Goal: Complete application form

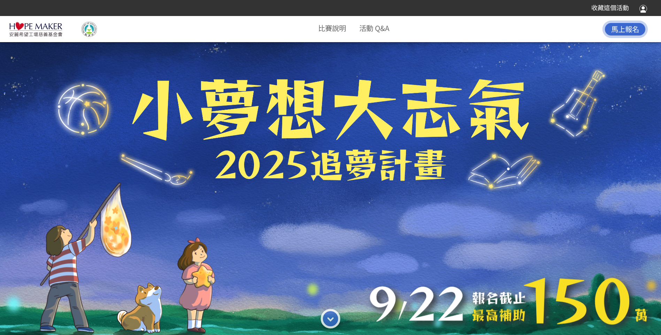
click at [624, 26] on span "馬上報名" at bounding box center [625, 29] width 28 height 10
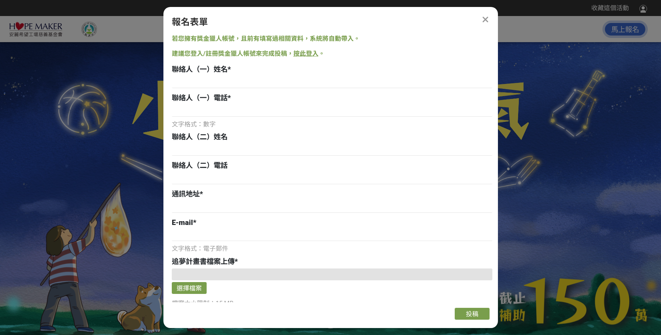
click at [203, 68] on span "聯絡人（一）姓名" at bounding box center [200, 69] width 56 height 8
click at [195, 80] on input at bounding box center [332, 82] width 320 height 12
type input "[PERSON_NAME][GEOGRAPHIC_DATA][GEOGRAPHIC_DATA][GEOGRAPHIC_DATA]小學"
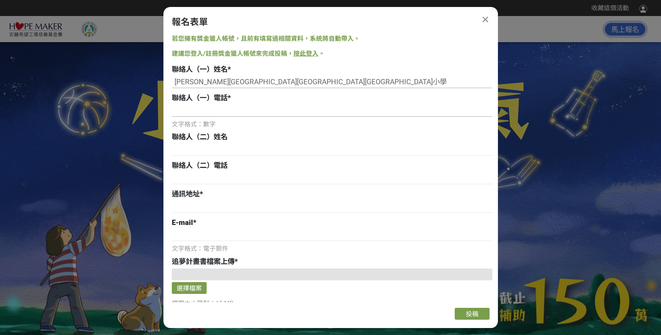
type input "0933662041"
click at [192, 205] on input at bounding box center [332, 207] width 320 height 12
type input "845"
type input "[PERSON_NAME][GEOGRAPHIC_DATA][GEOGRAPHIC_DATA][GEOGRAPHIC_DATA]小學"
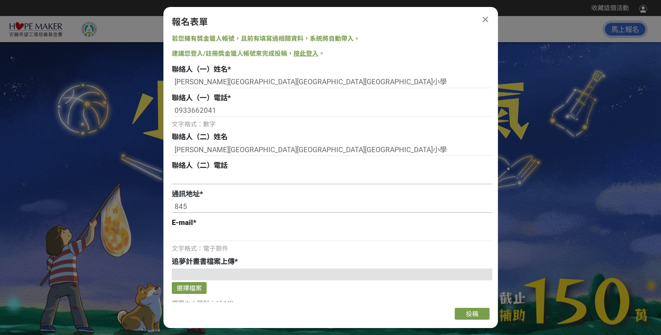
type input "0933662041"
type input "[EMAIL_ADDRESS][DOMAIN_NAME]"
click at [244, 176] on input "0933662041" at bounding box center [332, 178] width 320 height 12
type input "0"
click at [287, 151] on input "[PERSON_NAME][GEOGRAPHIC_DATA][GEOGRAPHIC_DATA][GEOGRAPHIC_DATA]小學" at bounding box center [332, 150] width 320 height 12
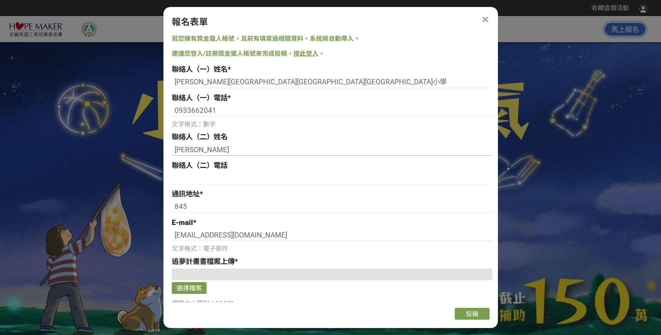
type input "[PERSON_NAME]"
click at [192, 206] on input "845" at bounding box center [332, 207] width 320 height 12
click at [227, 208] on input "845052" at bounding box center [332, 207] width 320 height 12
click at [227, 207] on input "845052" at bounding box center [332, 207] width 320 height 12
click at [233, 206] on input "845052" at bounding box center [332, 207] width 320 height 12
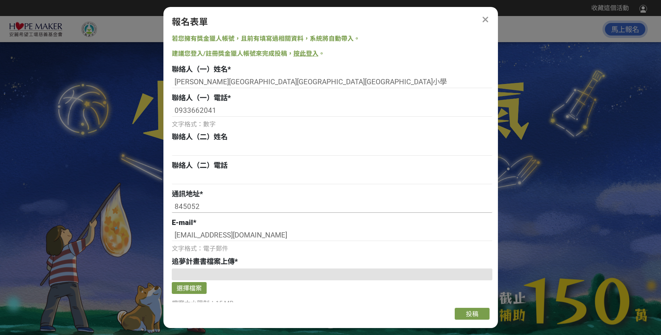
drag, startPoint x: 240, startPoint y: 208, endPoint x: 246, endPoint y: 206, distance: 6.4
click at [246, 206] on input "845052" at bounding box center [332, 207] width 320 height 12
type input "845052[STREET_ADDRESS]"
click at [267, 254] on div "文字格式：電子郵件" at bounding box center [332, 248] width 320 height 9
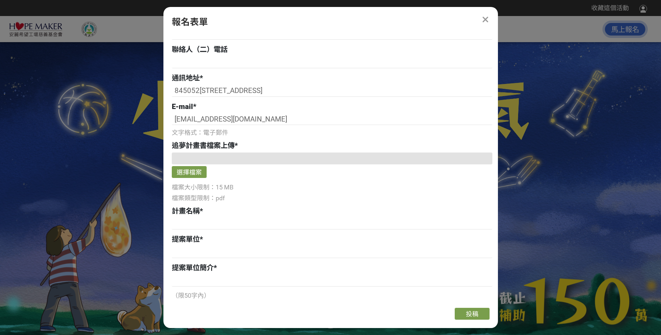
scroll to position [232, 0]
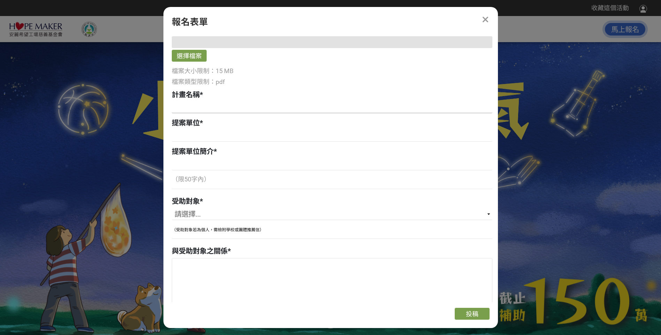
click at [211, 103] on input at bounding box center [332, 107] width 320 height 12
type input "「台日傳藝」文化交流活動"
click at [197, 139] on input at bounding box center [332, 136] width 320 height 12
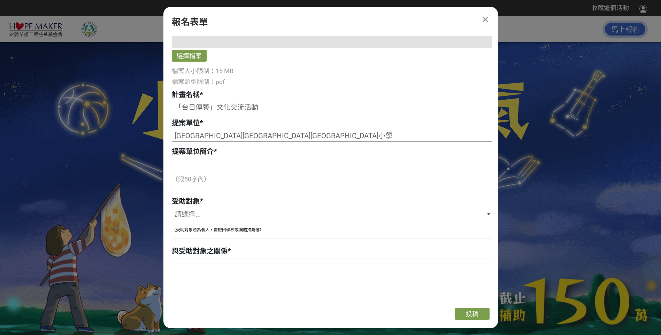
type input "[GEOGRAPHIC_DATA][GEOGRAPHIC_DATA][GEOGRAPHIC_DATA]小學"
click at [188, 166] on input at bounding box center [332, 164] width 320 height 12
click at [188, 215] on select "請選擇... 個人 團體" at bounding box center [332, 214] width 320 height 12
select select "團體"
click at [172, 208] on select "請選擇... 個人 團體" at bounding box center [332, 214] width 320 height 12
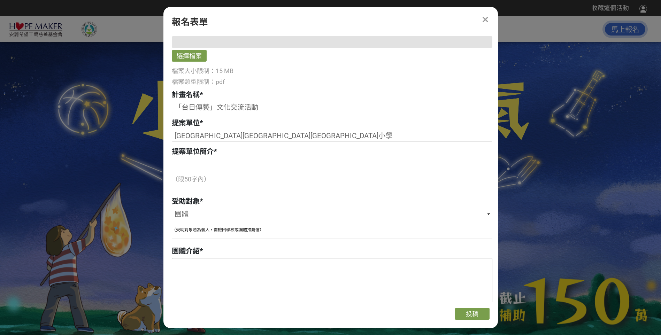
click at [181, 271] on textarea at bounding box center [332, 293] width 320 height 70
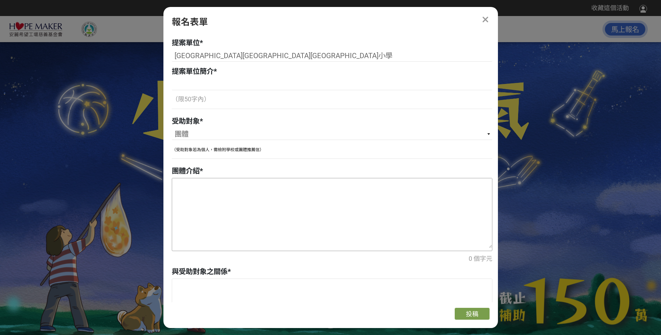
scroll to position [319, 0]
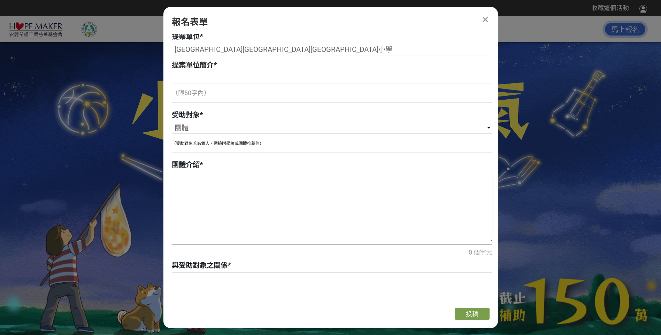
paste textarea "木柵國小在民國六、七十年間就有成立合唱團，甚至更早！木柵屬於[GEOGRAPHIC_DATA]雅的部落，學校有高達六、七成的學生，是全國第3老[DEMOGRA…"
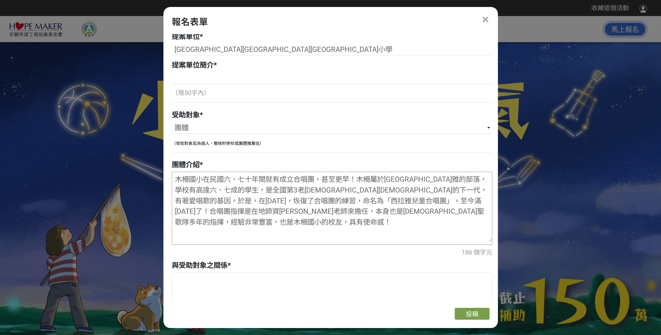
click at [426, 200] on textarea "木柵國小在民國六、七十年間就有成立合唱團，甚至更早！木柵屬於[GEOGRAPHIC_DATA]雅的部落，學校有高達六、七成的學生，是全國第3老[DEMOGRA…" at bounding box center [332, 207] width 320 height 70
drag, startPoint x: 447, startPoint y: 202, endPoint x: 452, endPoint y: 225, distance: 23.6
click at [452, 225] on textarea "木柵國小在民國六、七十年間就有成立合唱團，甚至更早！木柵屬於[GEOGRAPHIC_DATA]雅的部落，學校有高達六、七成的學生，是全國第3老[DEMOGRA…" at bounding box center [332, 207] width 320 height 70
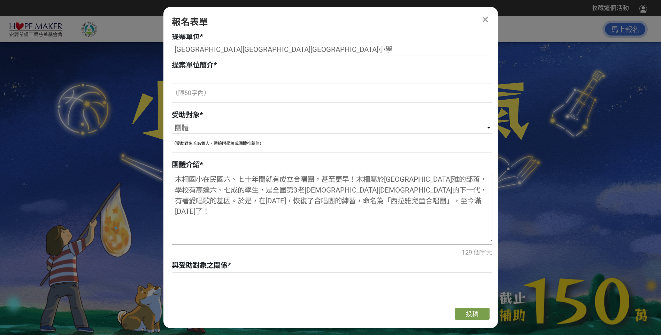
click at [236, 188] on textarea "木柵國小在民國六、七十年間就有成立合唱團，甚至更早！木柵屬於[GEOGRAPHIC_DATA]雅的部落，學校有高達六、七成的學生，是全國第3老[DEMOGRA…" at bounding box center [332, 207] width 320 height 70
click at [392, 192] on textarea "木柵國小在民國六、七十年間就有成立合唱團，甚至更早！木柵屬於[GEOGRAPHIC_DATA]雅的部落，學校有高達六、七成的學生，是全國第3老[DEMOGRA…" at bounding box center [332, 207] width 320 height 70
drag, startPoint x: 177, startPoint y: 179, endPoint x: 206, endPoint y: 180, distance: 28.6
click at [206, 180] on textarea "木柵國小在民國六、七十年間就有成立合唱團，甚至更早！木柵屬於[GEOGRAPHIC_DATA]雅的部落，學校有高達六、七成的學生，是全國第3老[DEMOGRA…" at bounding box center [332, 207] width 320 height 70
drag, startPoint x: 316, startPoint y: 181, endPoint x: 359, endPoint y: 177, distance: 43.7
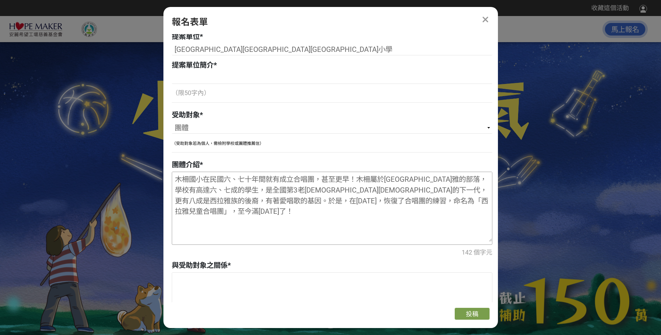
click at [359, 177] on textarea "木柵國小在民國六、七十年間就有成立合唱團，甚至更早！木柵屬於[GEOGRAPHIC_DATA]雅的部落，學校有高達六、七成的學生，是全國第3老[DEMOGRA…" at bounding box center [332, 207] width 320 height 70
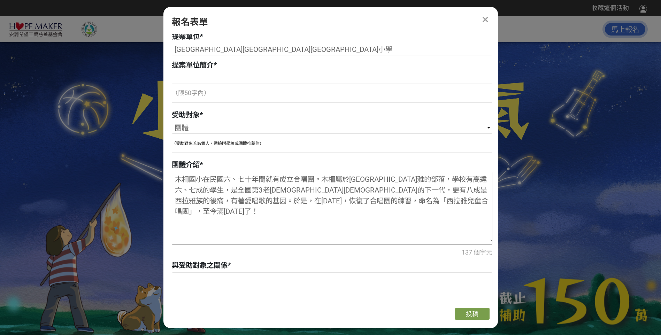
drag, startPoint x: 184, startPoint y: 215, endPoint x: 198, endPoint y: 212, distance: 14.4
click at [198, 212] on textarea "木柵國小在民國六、七十年間就有成立合唱團。木柵屬於[GEOGRAPHIC_DATA]雅的部落，學校有高達六、七成的學生，是全國第3老[DEMOGRAPHIC_…" at bounding box center [332, 207] width 320 height 70
click at [354, 192] on textarea "木柵國小在民國六、七十年間就有成立合唱團。木柵屬於[GEOGRAPHIC_DATA]雅的部落，學校有高達六、七成的學生，是全國第3老[DEMOGRAPHIC_…" at bounding box center [332, 207] width 320 height 70
drag, startPoint x: 457, startPoint y: 192, endPoint x: 464, endPoint y: 194, distance: 7.2
click at [464, 194] on textarea "木柵國小在民國六、七十年間就有成立合唱團。木柵屬於[GEOGRAPHIC_DATA]雅的部落，學校有高達六、七成的學生，是全國第3老[DEMOGRAPHIC_…" at bounding box center [332, 207] width 320 height 70
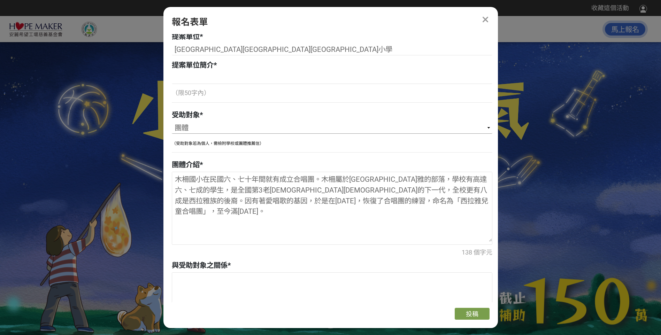
type textarea "木柵國小在民國六、七十年間就有成立合唱團。木柵屬於[GEOGRAPHIC_DATA]雅的部落，學校有高達六、七成的學生，是全國第3老[DEMOGRAPHIC_…"
click at [200, 126] on select "請選擇... 個人 團體" at bounding box center [332, 128] width 320 height 12
click at [183, 80] on input at bounding box center [332, 78] width 320 height 12
drag, startPoint x: 211, startPoint y: 76, endPoint x: 215, endPoint y: 77, distance: 4.0
click at [215, 77] on input "木柵國小地屬[GEOGRAPHIC_DATA]內門區，是一間迷你的特偏小校。" at bounding box center [332, 78] width 320 height 12
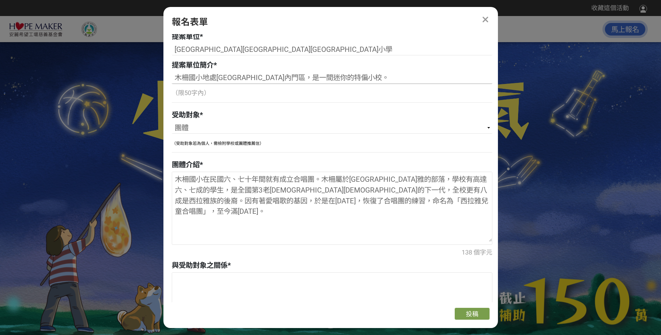
drag, startPoint x: 205, startPoint y: 78, endPoint x: 210, endPoint y: 78, distance: 4.9
click at [210, 78] on input "木柵國小地處[GEOGRAPHIC_DATA]內門區，是一間迷你的特偏小校。" at bounding box center [332, 78] width 320 height 12
click at [351, 77] on input "木柵國小位處[GEOGRAPHIC_DATA]內門區，是一間迷你的特偏小校。" at bounding box center [332, 78] width 320 height 12
drag, startPoint x: 487, startPoint y: 77, endPoint x: 86, endPoint y: 100, distance: 401.4
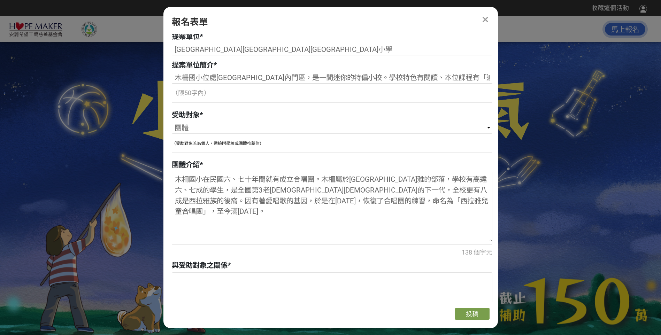
paste input "所迷你的特偏小校。目前推動本位課程以「追根究柢[PERSON_NAME]」及「說古談今羅漢門」為兩大主軸，其內涵包含東尋西覓追家根、酸甜苦拉過生活、雅俗共賞織…"
type input "木柵國小位處[GEOGRAPHIC_DATA]內門區，是一所迷你的特偏小校。目前推動本位課程以「追根究柢[PERSON_NAME]」及「說古談今羅漢門」為兩大…"
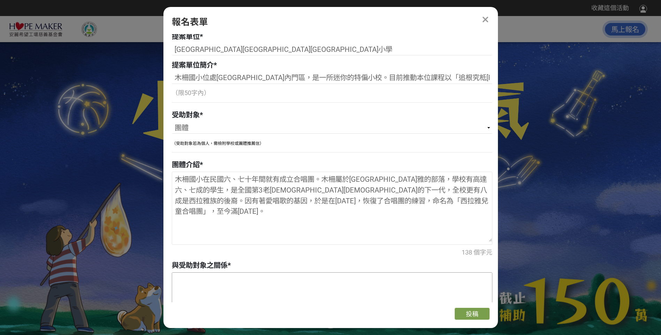
click at [238, 279] on textarea at bounding box center [332, 308] width 320 height 70
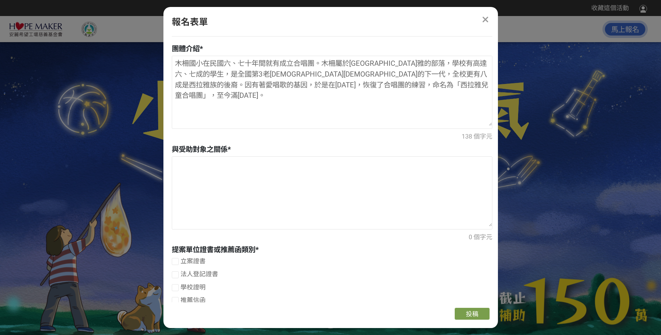
click at [176, 287] on div at bounding box center [175, 287] width 7 height 7
checkbox input "true"
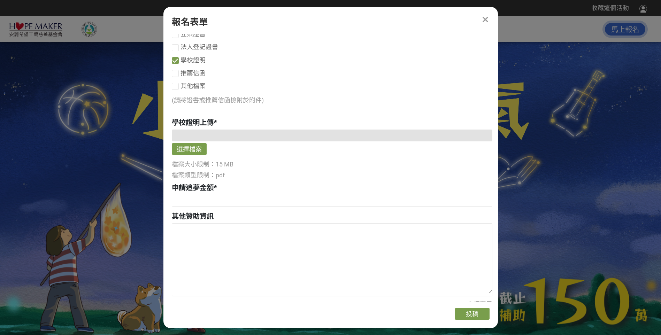
scroll to position [667, 0]
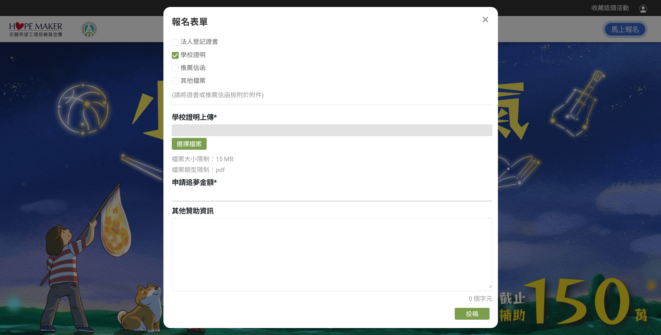
click at [208, 197] on input at bounding box center [332, 195] width 320 height 12
click at [216, 261] on textarea at bounding box center [332, 253] width 320 height 70
click at [190, 196] on input "1125000" at bounding box center [332, 195] width 320 height 12
click at [177, 195] on input "1125,000" at bounding box center [332, 195] width 320 height 12
click at [218, 194] on input "1,125,000" at bounding box center [332, 195] width 320 height 12
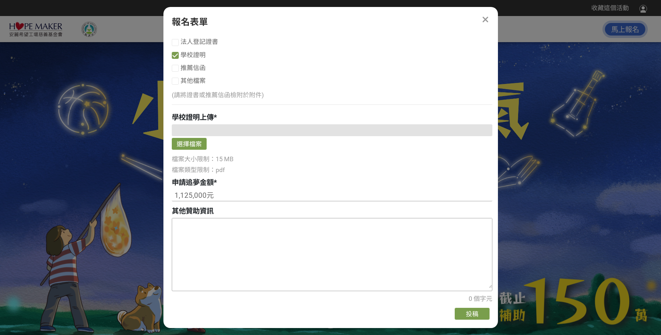
type input "1,125,000元"
click at [198, 243] on textarea at bounding box center [332, 253] width 320 height 70
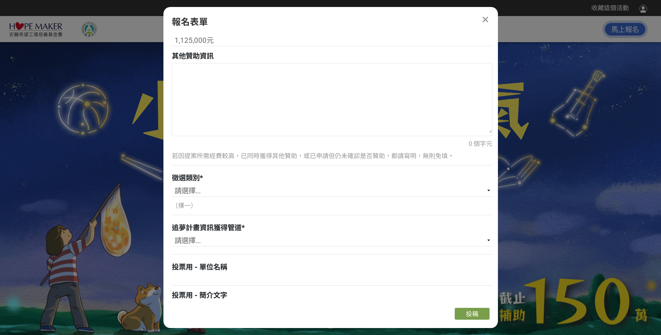
scroll to position [827, 0]
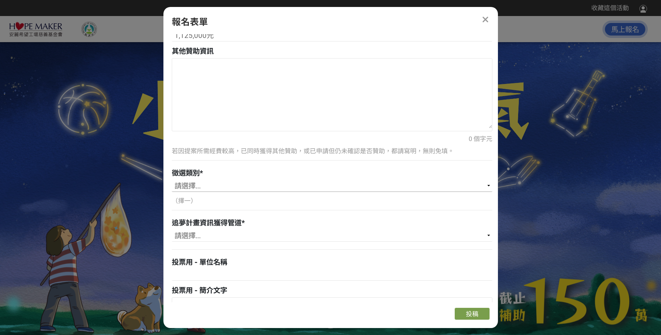
click at [190, 186] on select "請選擇... 健康身體（Healthy Body） 健康心靈（Healthy Mind） 健康社區（Healthy Community）" at bounding box center [332, 186] width 320 height 12
select select "健康心靈（Healthy Mind）"
click at [172, 180] on select "請選擇... 健康身體（Healthy Body） 健康心靈（Healthy Mind） 健康社區（Healthy Community）" at bounding box center [332, 186] width 320 height 12
click at [195, 236] on select "請選擇... [PERSON_NAME]希望工場基金會官網/粉絲團 獎金獵人網站 學校/單位收到來函 [PERSON_NAME]直銷商分享/直銷商 老師/朋友…" at bounding box center [332, 236] width 320 height 12
click at [172, 230] on select "請選擇... [PERSON_NAME]希望工場基金會官網/粉絲團 獎金獵人網站 學校/單位收到來函 [PERSON_NAME]直銷商分享/直銷商 老師/朋友…" at bounding box center [332, 236] width 320 height 12
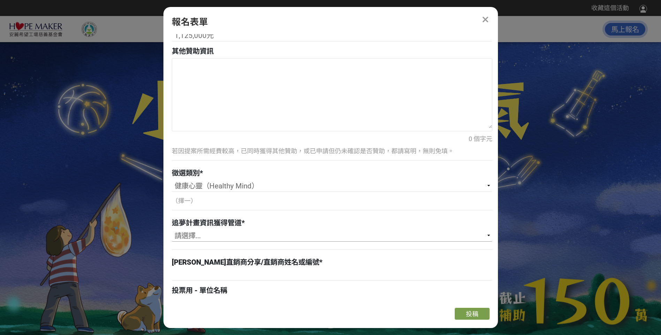
click at [204, 236] on select "請選擇... [PERSON_NAME]希望工場基金會官網/粉絲團 獎金獵人網站 學校/單位收到來函 [PERSON_NAME]直銷商分享/直銷商 老師/朋友…" at bounding box center [332, 236] width 320 height 12
select select "老師/朋友轉分享"
click at [172, 230] on select "請選擇... [PERSON_NAME]希望工場基金會官網/粉絲團 獎金獵人網站 學校/單位收到來函 [PERSON_NAME]直銷商分享/直銷商 老師/朋友…" at bounding box center [332, 236] width 320 height 12
click at [188, 273] on input at bounding box center [332, 275] width 320 height 12
click at [191, 289] on span "投票用 - 簡介文字" at bounding box center [199, 290] width 55 height 8
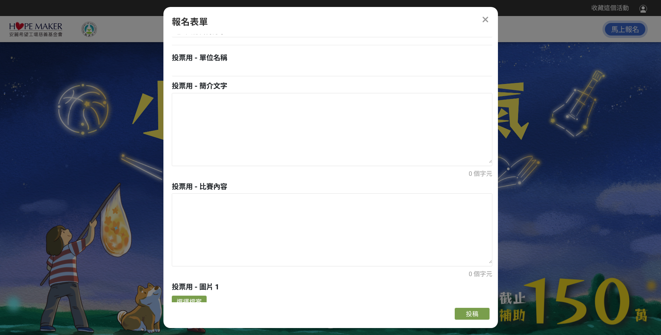
scroll to position [943, 0]
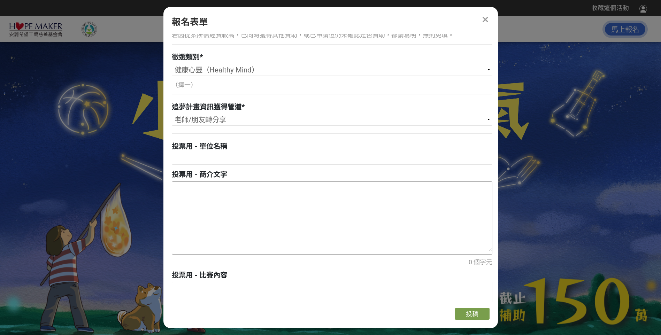
click at [189, 196] on textarea at bounding box center [332, 217] width 320 height 70
paste textarea "「台日傳藝」文化交流活動"
type textarea "「台日傳藝」文化交流活動"
click at [180, 159] on input at bounding box center [332, 159] width 320 height 12
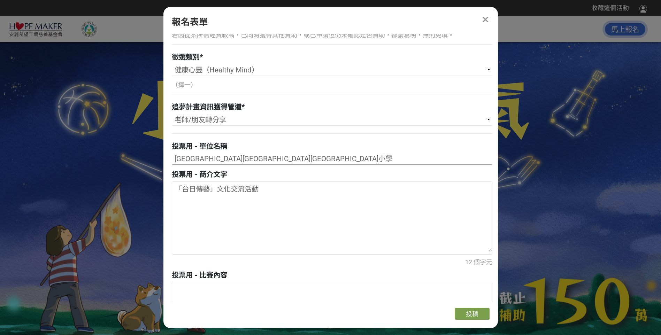
type input "[GEOGRAPHIC_DATA][GEOGRAPHIC_DATA][GEOGRAPHIC_DATA]小學"
click at [208, 206] on textarea "「台日傳藝」文化交流活動" at bounding box center [332, 217] width 320 height 70
drag, startPoint x: 174, startPoint y: 187, endPoint x: 265, endPoint y: 191, distance: 90.6
click at [265, 191] on textarea "「台日傳藝」文化交流活動" at bounding box center [332, 217] width 320 height 70
type input "[GEOGRAPHIC_DATA][GEOGRAPHIC_DATA]木柵國民小學「台日傳藝」文化交流活動"
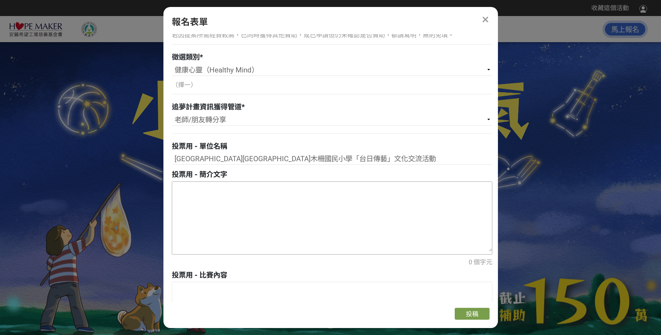
click at [226, 202] on textarea at bounding box center [332, 217] width 320 height 70
paste textarea "木柵國小「西拉雅兒童合唱團」自[DATE]成立迄今，屢次受邀獻唱並於多項比賽中獲得佳績，並藉由族語歌謠傳唱與音樂樂曲薰陶，傳承西拉雅文化血脈。此次我們本著「文…"
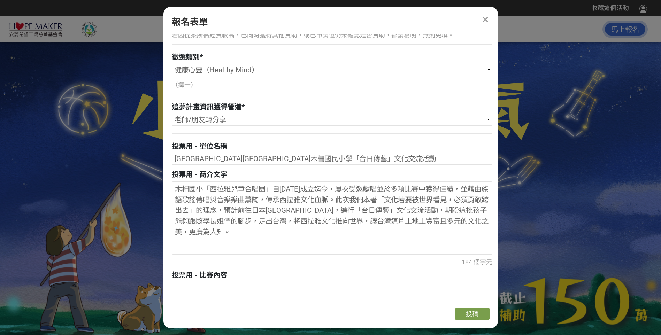
type textarea "木柵國小「西拉雅兒童合唱團」自[DATE]成立迄今，屢次受邀獻唱並於多項比賽中獲得佳績，並藉由族語歌謠傳唱與音樂樂曲薰陶，傳承西拉雅文化血脈。此次我們本著「文…"
click at [261, 299] on textarea at bounding box center [332, 317] width 320 height 70
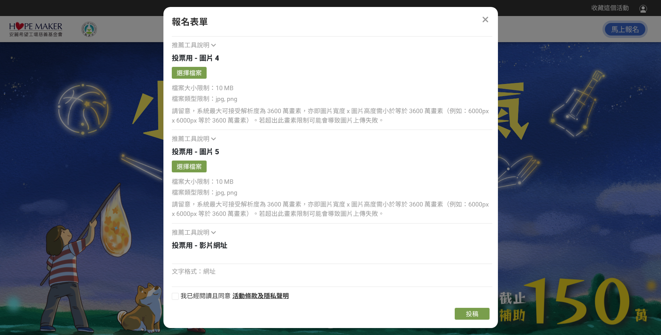
scroll to position [1545, 0]
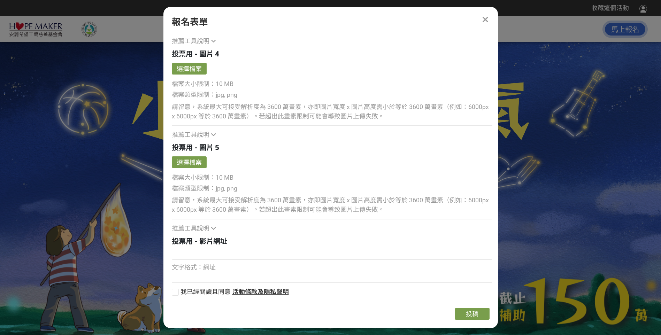
click at [178, 294] on div at bounding box center [175, 292] width 7 height 7
checkbox input "true"
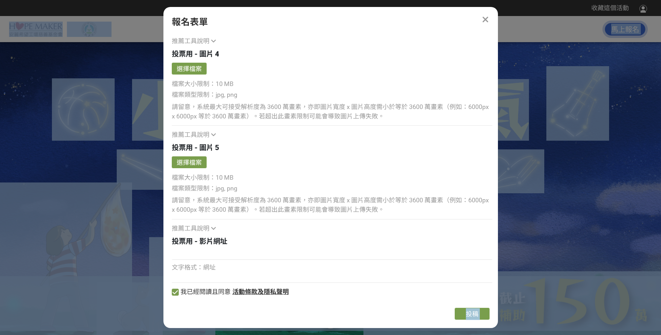
drag, startPoint x: 497, startPoint y: 287, endPoint x: 498, endPoint y: 293, distance: 5.2
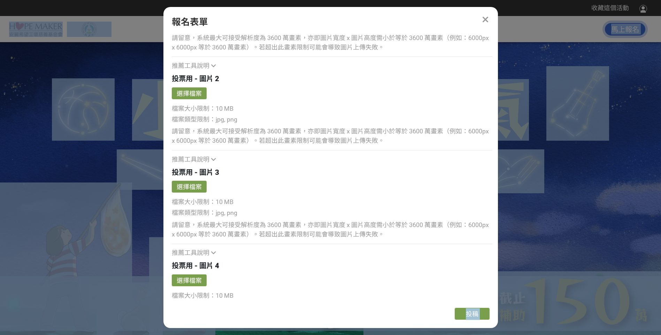
scroll to position [1217, 0]
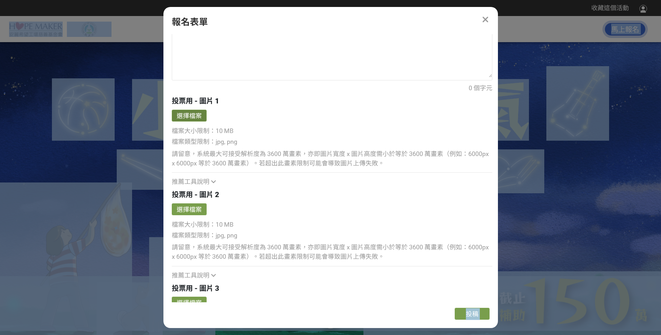
click at [190, 115] on button "選擇檔案" at bounding box center [189, 116] width 35 height 12
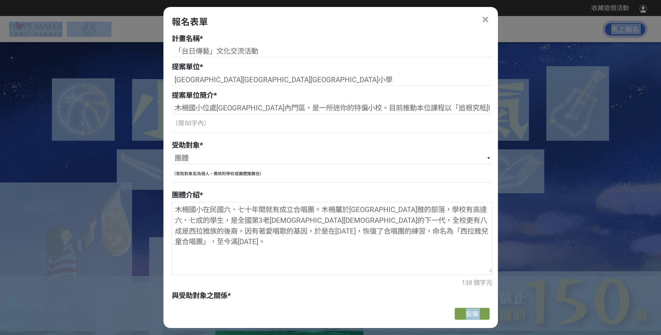
scroll to position [172, 0]
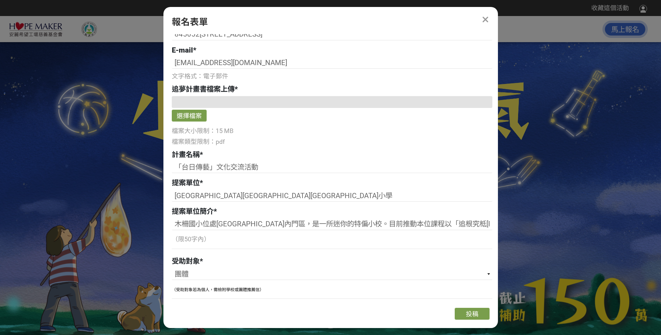
click at [187, 101] on div at bounding box center [332, 102] width 320 height 12
click at [189, 119] on button "選擇檔案" at bounding box center [189, 116] width 35 height 12
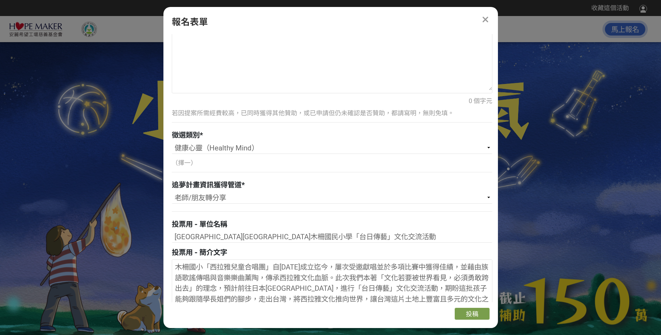
scroll to position [869, 0]
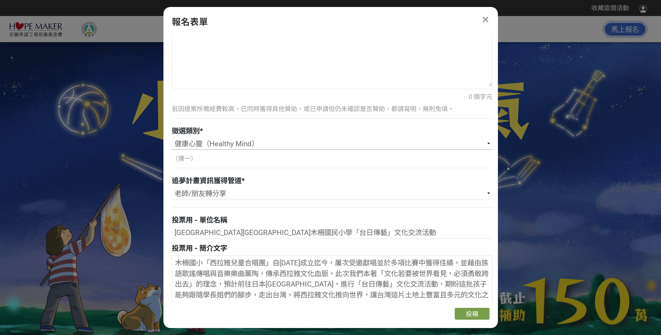
click at [200, 141] on select "請選擇... 健康身體（Healthy Body） 健康心靈（Healthy Mind） 健康社區（Healthy Community）" at bounding box center [332, 144] width 320 height 12
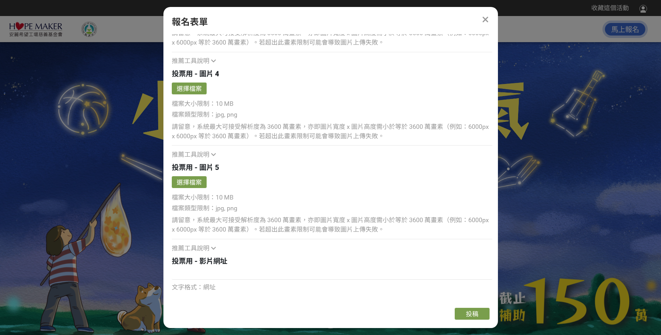
scroll to position [1723, 0]
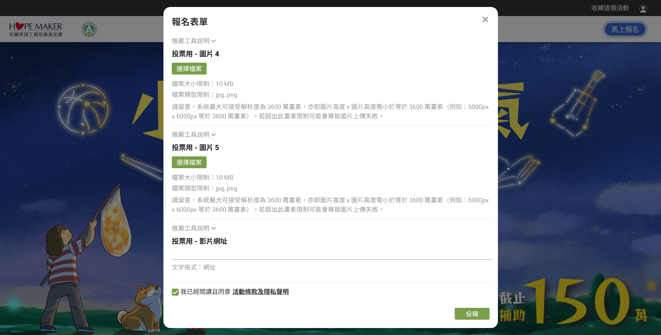
click at [217, 252] on input at bounding box center [332, 254] width 320 height 12
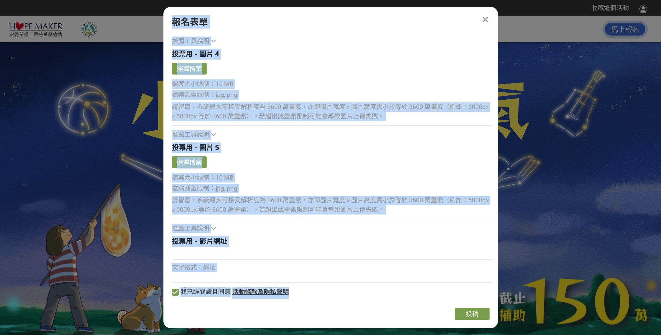
drag, startPoint x: 172, startPoint y: 22, endPoint x: 360, endPoint y: 308, distance: 343.2
click at [360, 308] on div "報名表單 若您擁有獎金獵人帳號，且前有填寫過相關資料，系統將自動帶入。 建議您登入/註冊獎金獵人帳號來完成投稿， 按此登入 。 聯絡人（一）姓名 * [PER…" at bounding box center [330, 167] width 334 height 321
copy div "lore ipsumdolor，sitametcon，adipisc。 elits/doeiusmodtemp， inci 。 utl（e）do * mag（…"
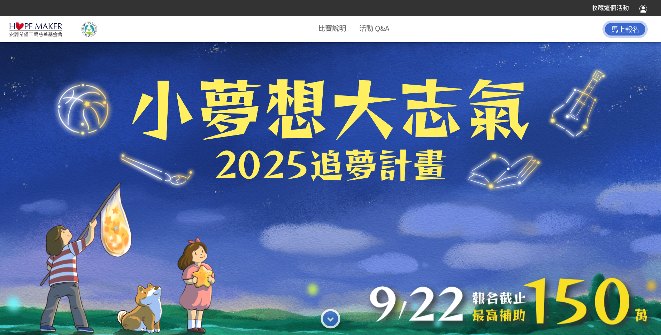
drag, startPoint x: 176, startPoint y: 137, endPoint x: 366, endPoint y: 218, distance: 206.4
click at [366, 218] on div at bounding box center [330, 176] width 661 height 335
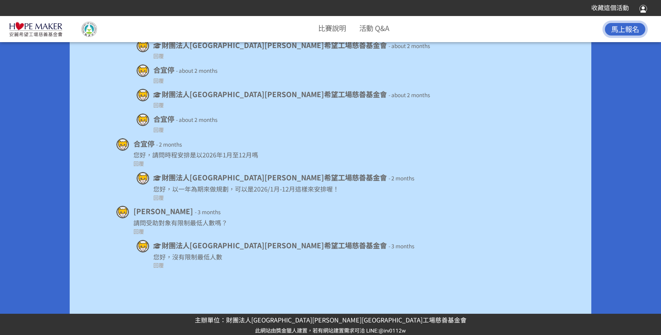
scroll to position [4352, 0]
